Goal: Communication & Community: Answer question/provide support

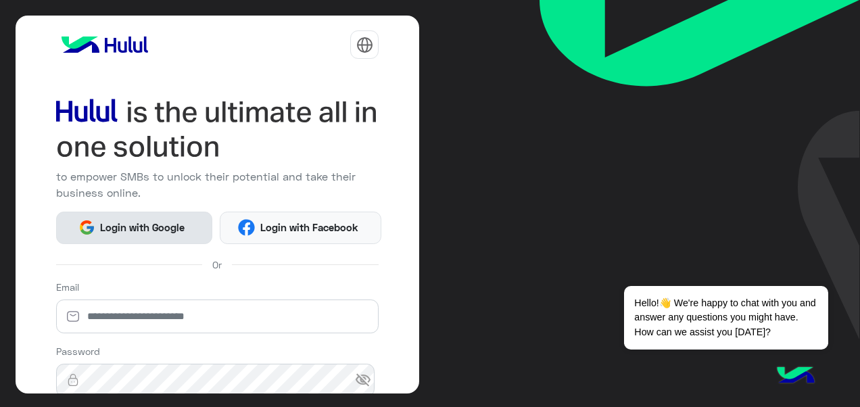
click at [160, 236] on button "Login with Google" at bounding box center [134, 228] width 156 height 32
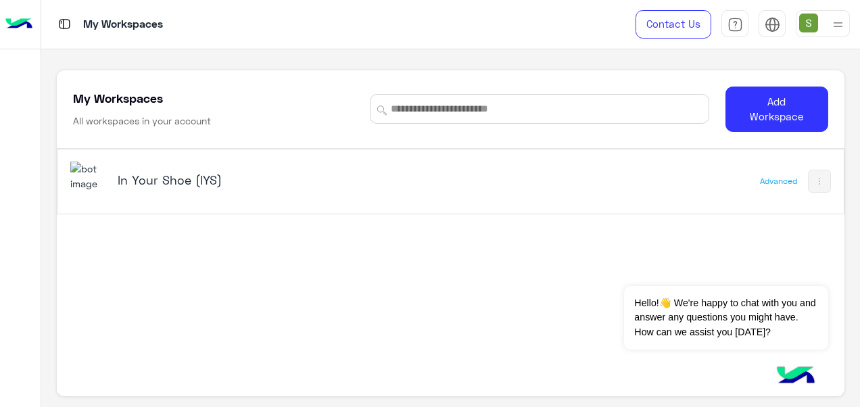
click at [187, 187] on div "In Your Shoe (IYS)" at bounding box center [255, 181] width 274 height 19
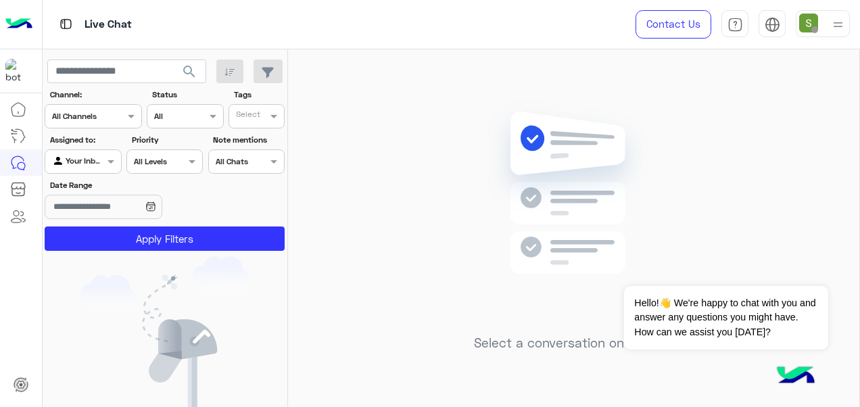
click at [806, 20] on img at bounding box center [809, 23] width 19 height 19
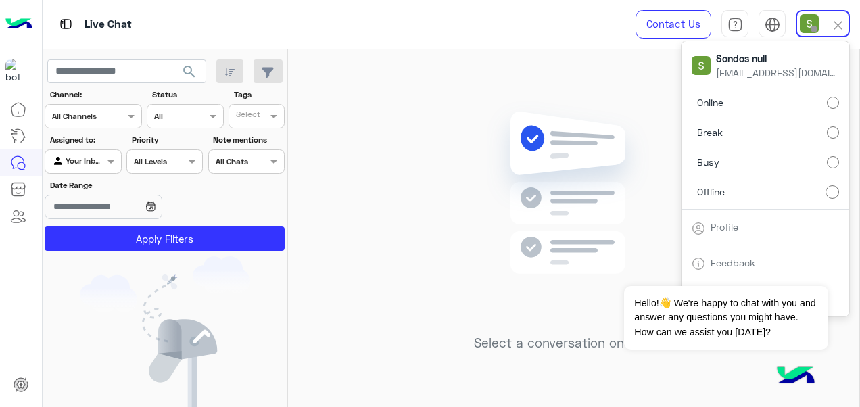
click at [789, 93] on label "Online" at bounding box center [765, 103] width 147 height 24
